Goal: Information Seeking & Learning: Check status

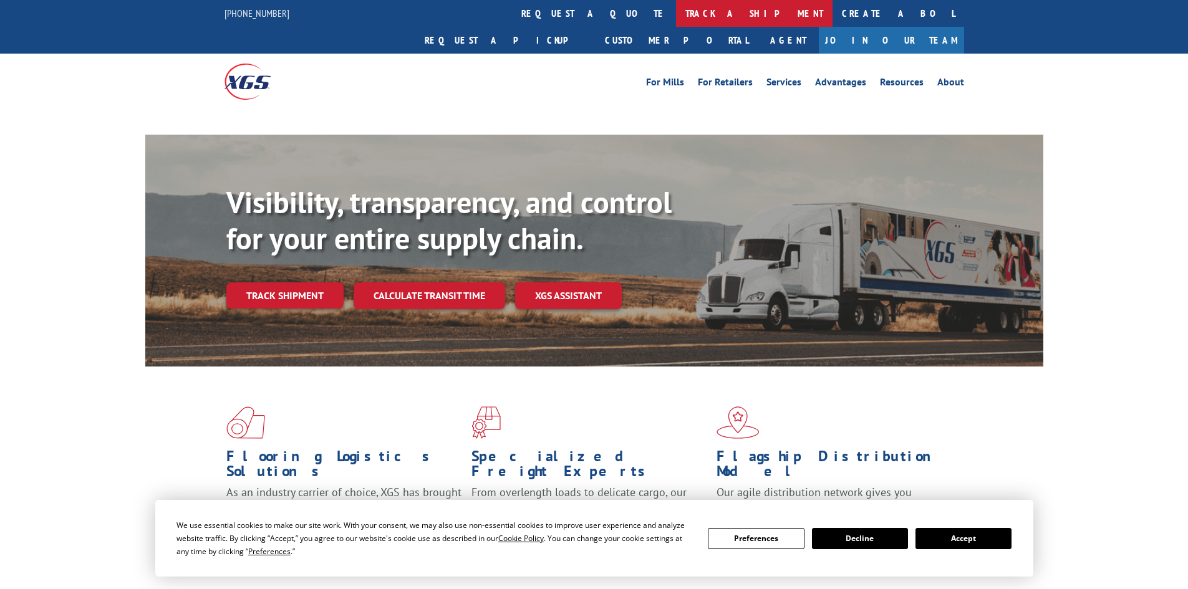
click at [676, 16] on link "track a shipment" at bounding box center [754, 13] width 156 height 27
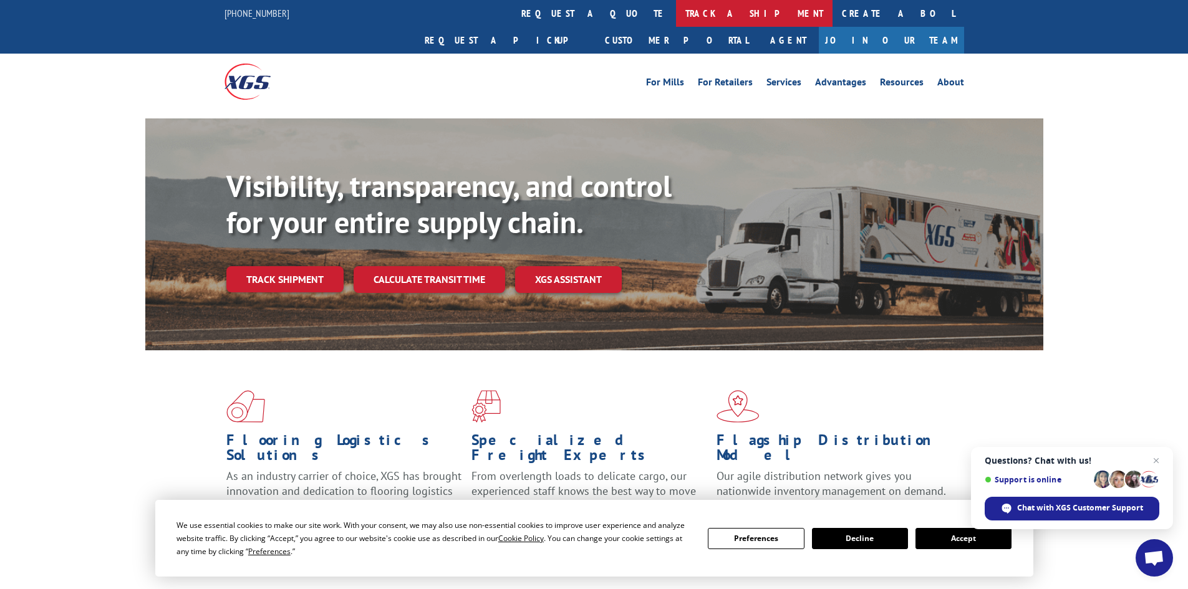
click at [676, 11] on link "track a shipment" at bounding box center [754, 13] width 156 height 27
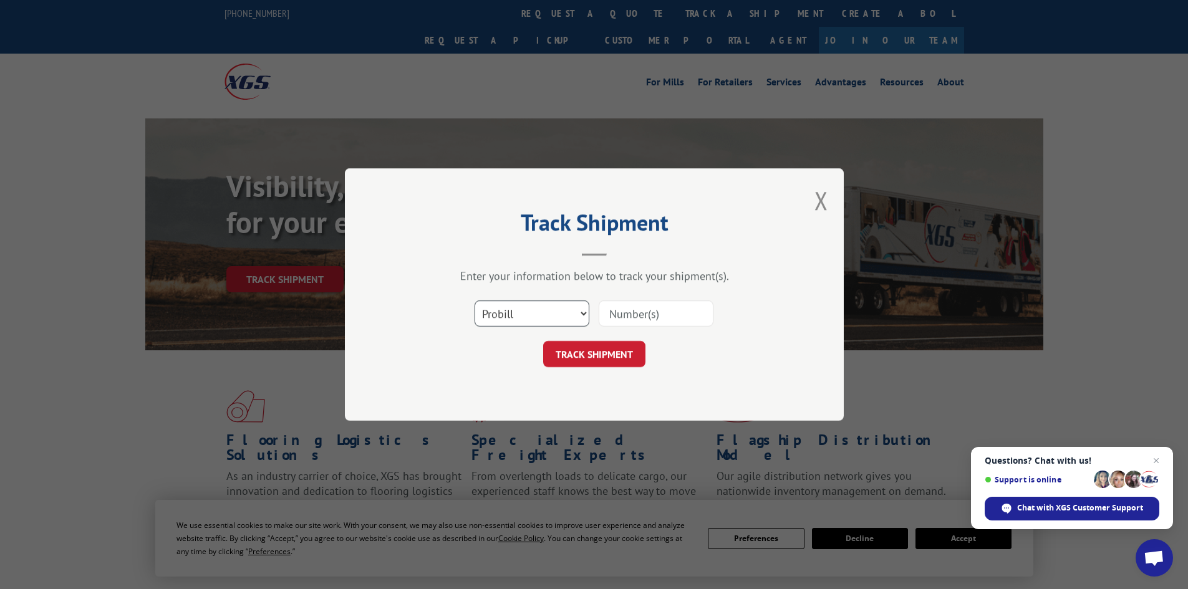
click at [530, 322] on select "Select category... Probill BOL PO" at bounding box center [531, 314] width 115 height 26
select select "bol"
click at [474, 301] on select "Select category... Probill BOL PO" at bounding box center [531, 314] width 115 height 26
click at [620, 319] on input at bounding box center [656, 314] width 115 height 26
paste input "5620418"
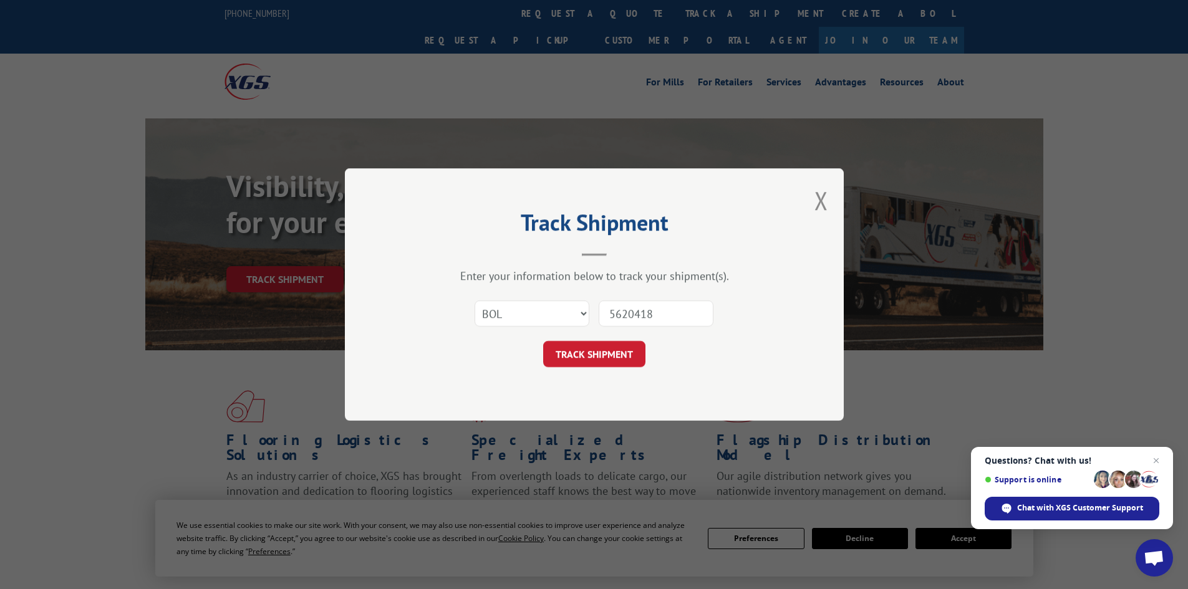
click at [609, 313] on input "5620418" at bounding box center [656, 314] width 115 height 26
type input "5620418"
click at [569, 356] on button "TRACK SHIPMENT" at bounding box center [594, 354] width 102 height 26
